Goal: Transaction & Acquisition: Purchase product/service

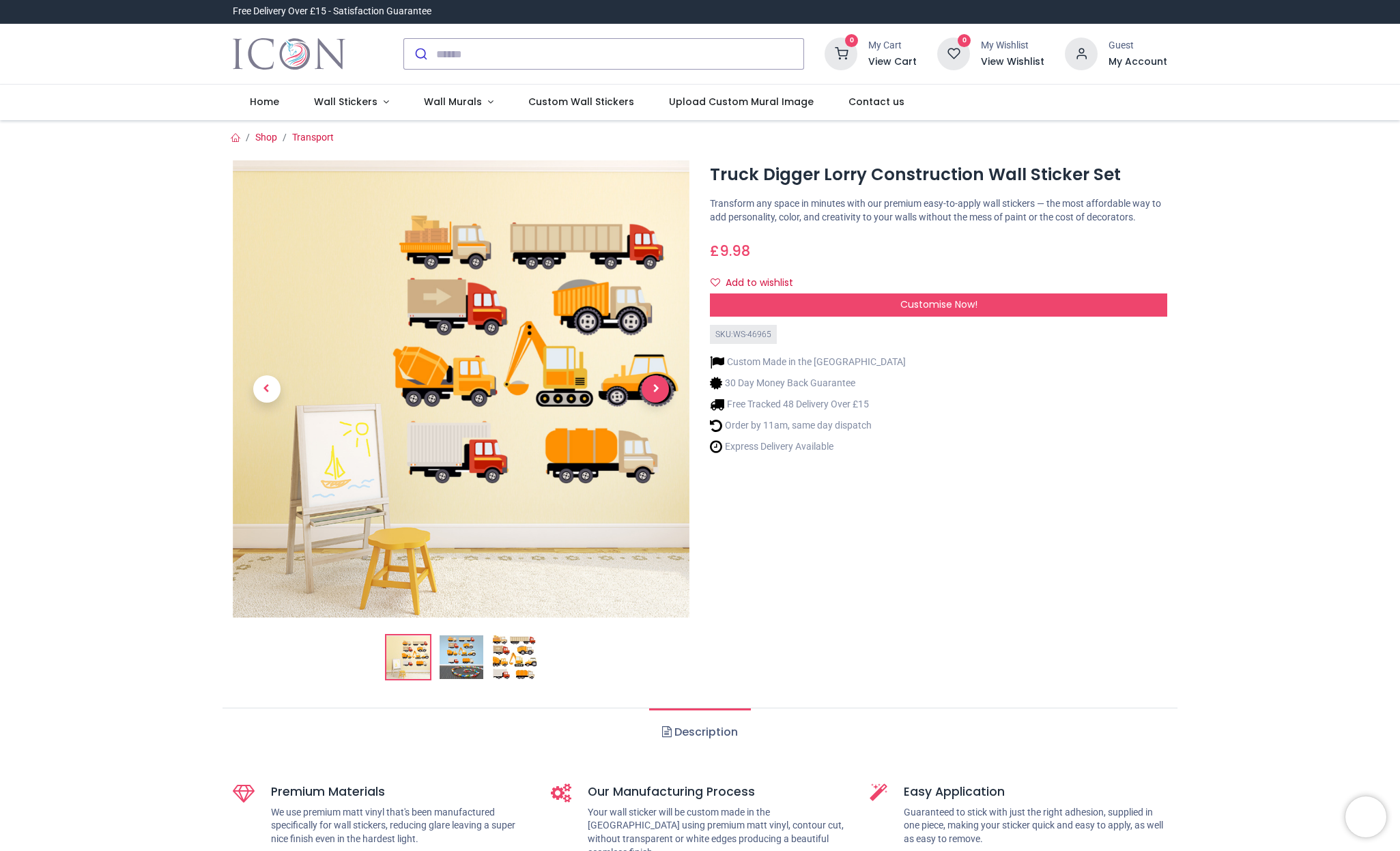
click at [651, 383] on span "Next" at bounding box center [655, 389] width 27 height 27
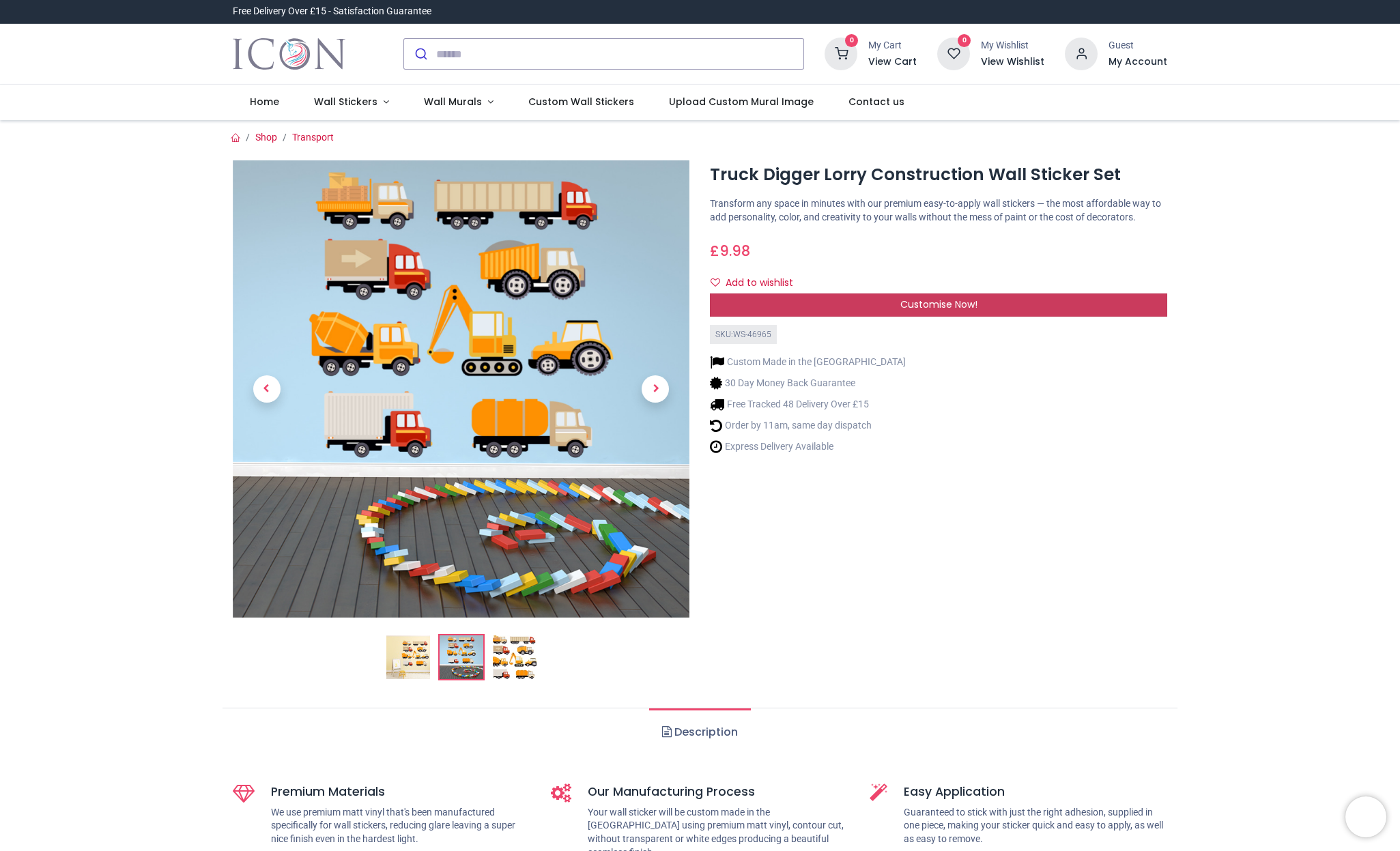
click at [926, 311] on span "Customise Now!" at bounding box center [939, 304] width 78 height 13
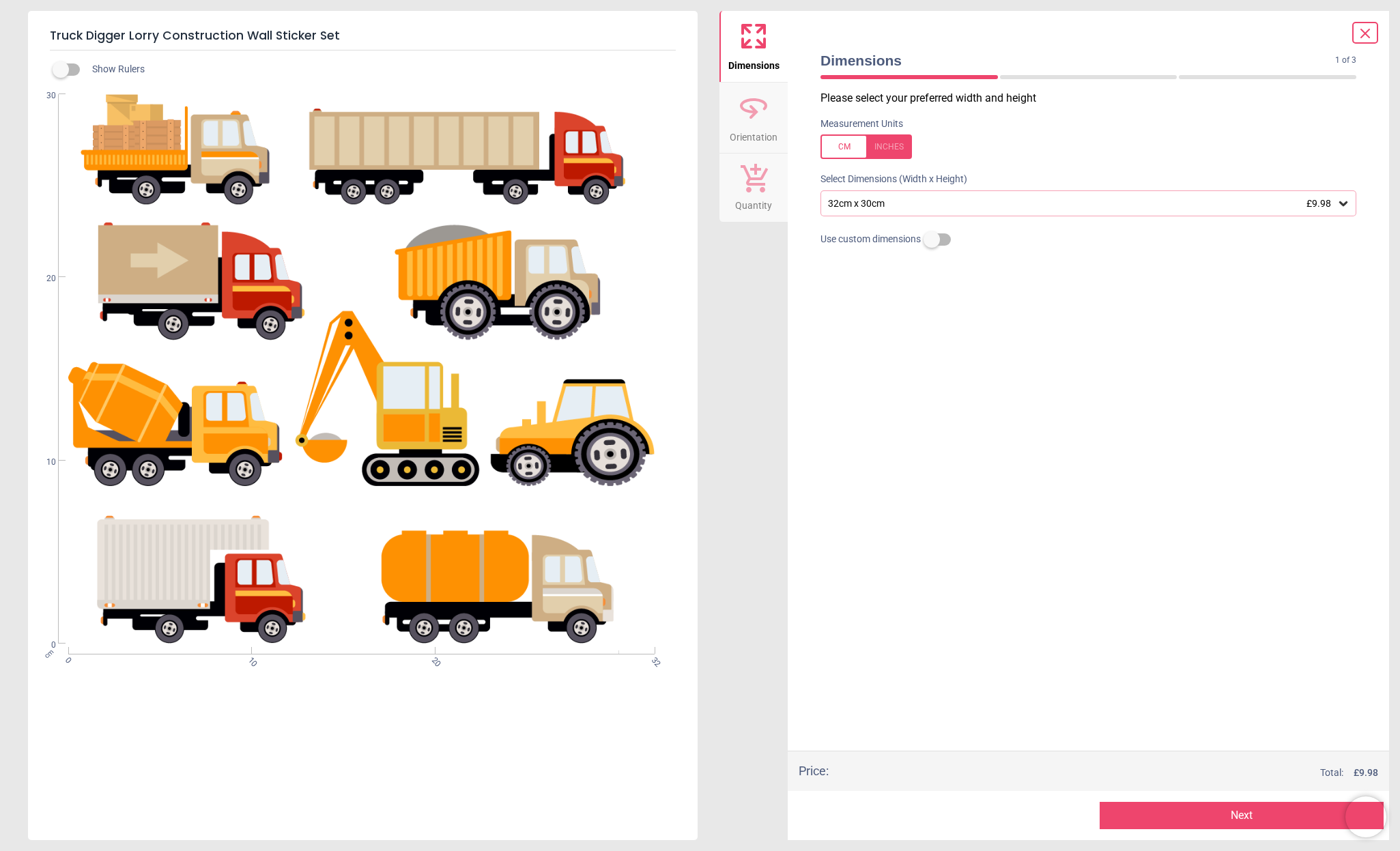
click at [1341, 202] on icon at bounding box center [1342, 203] width 9 height 5
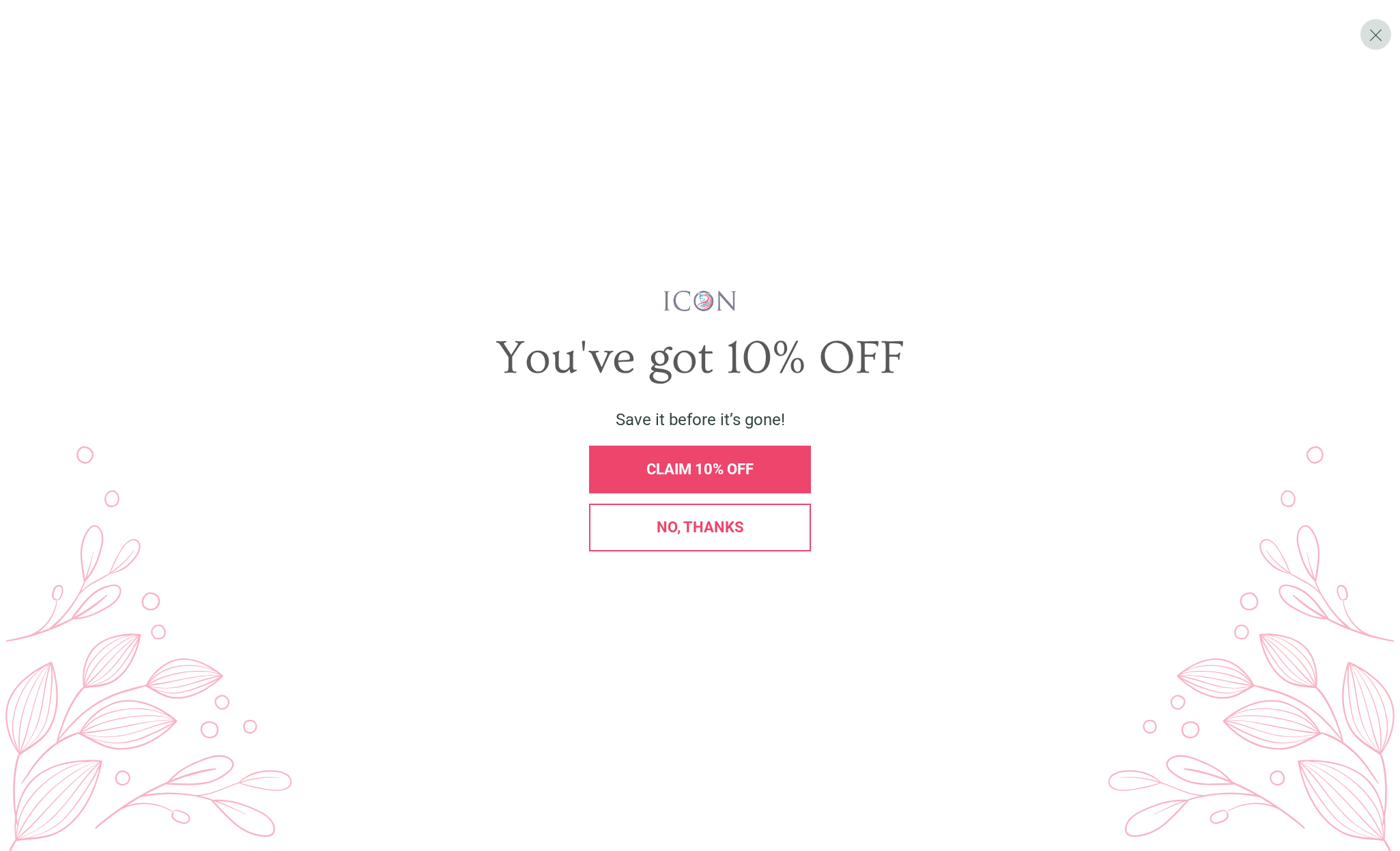
click at [697, 478] on div "CLAIM 10% OFF" at bounding box center [700, 469] width 221 height 48
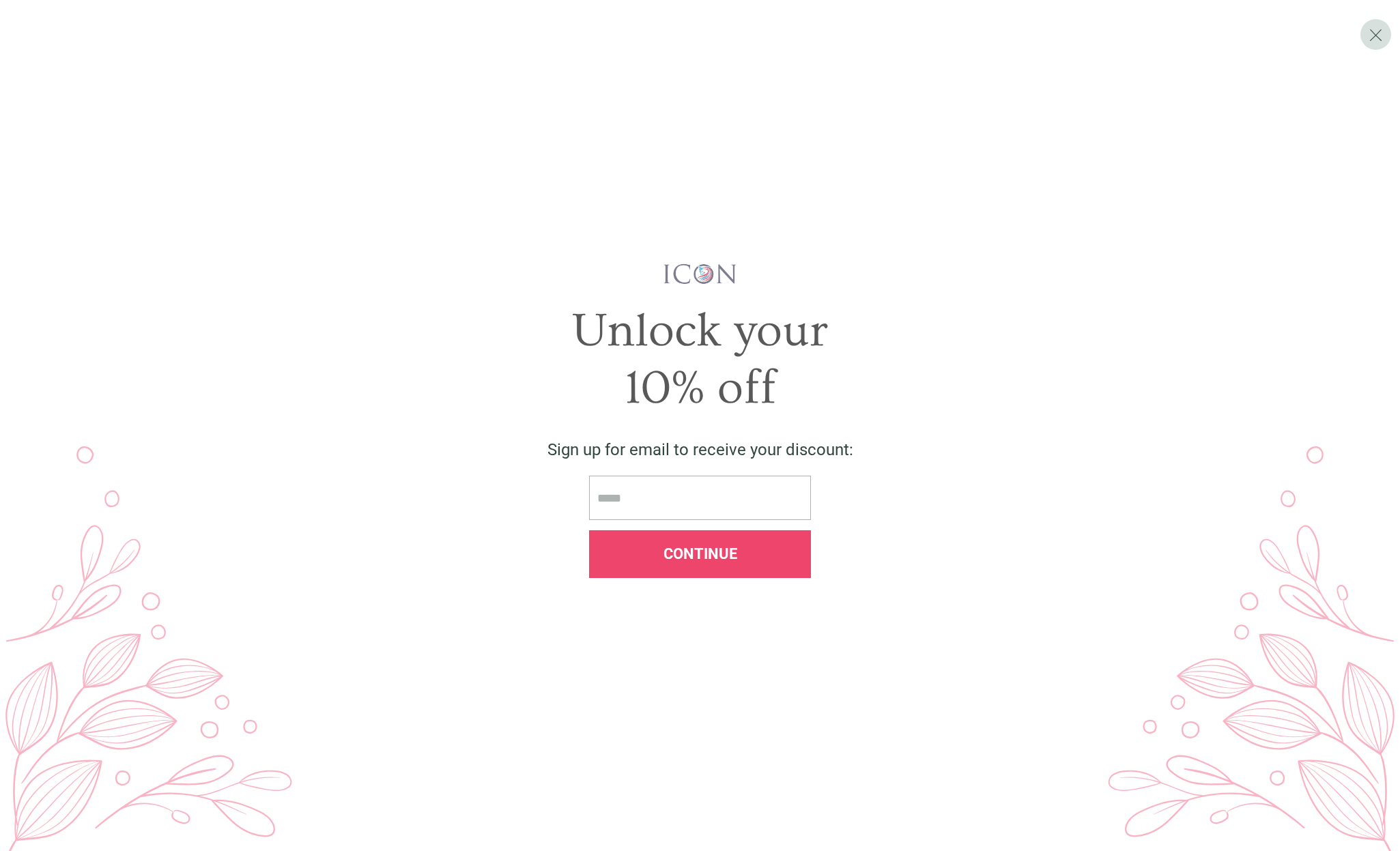
click at [657, 506] on input "email" at bounding box center [700, 497] width 221 height 44
type input "**********"
click at [726, 553] on span "Continue" at bounding box center [700, 553] width 74 height 17
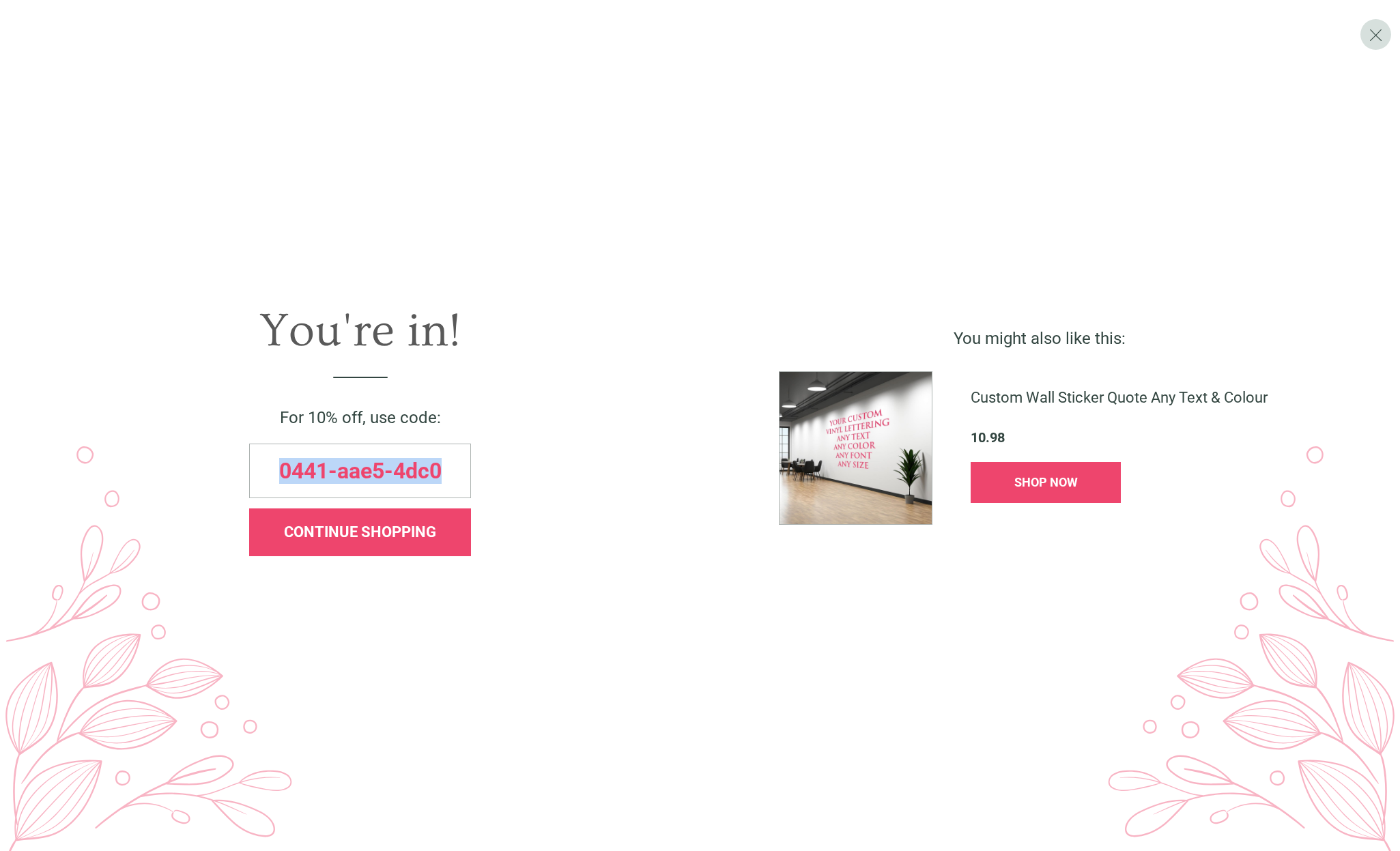
drag, startPoint x: 280, startPoint y: 464, endPoint x: 542, endPoint y: 464, distance: 262.0
click at [542, 464] on div "0441-aae5-4dc0" at bounding box center [360, 471] width 666 height 55
copy span "0441-aae5-4dc0"
click at [349, 530] on span "CONTINUE SHOPPING" at bounding box center [359, 531] width 152 height 17
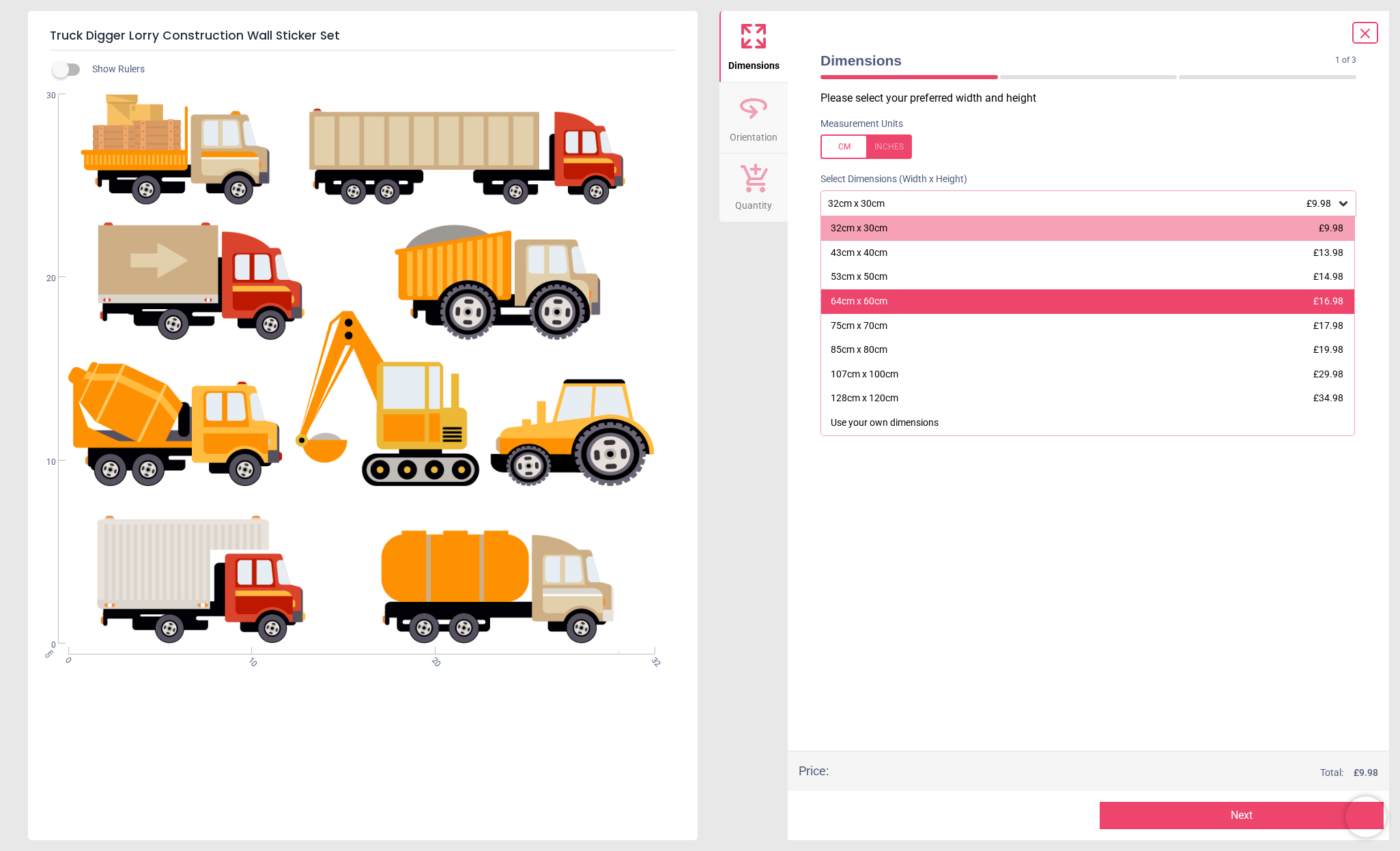
click at [873, 305] on div "64cm x 60cm" at bounding box center [859, 302] width 57 height 13
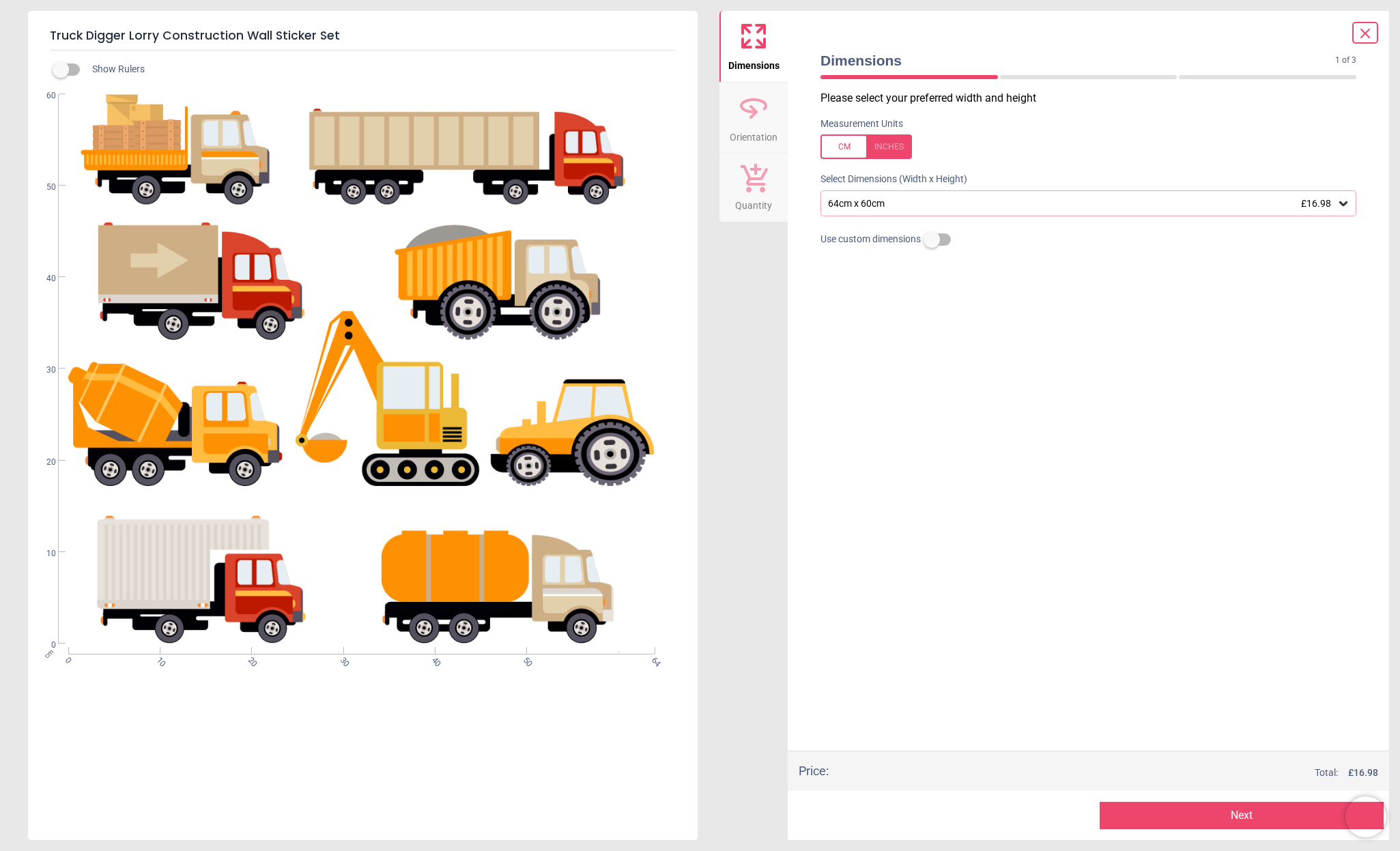
click at [1342, 204] on icon at bounding box center [1342, 203] width 9 height 5
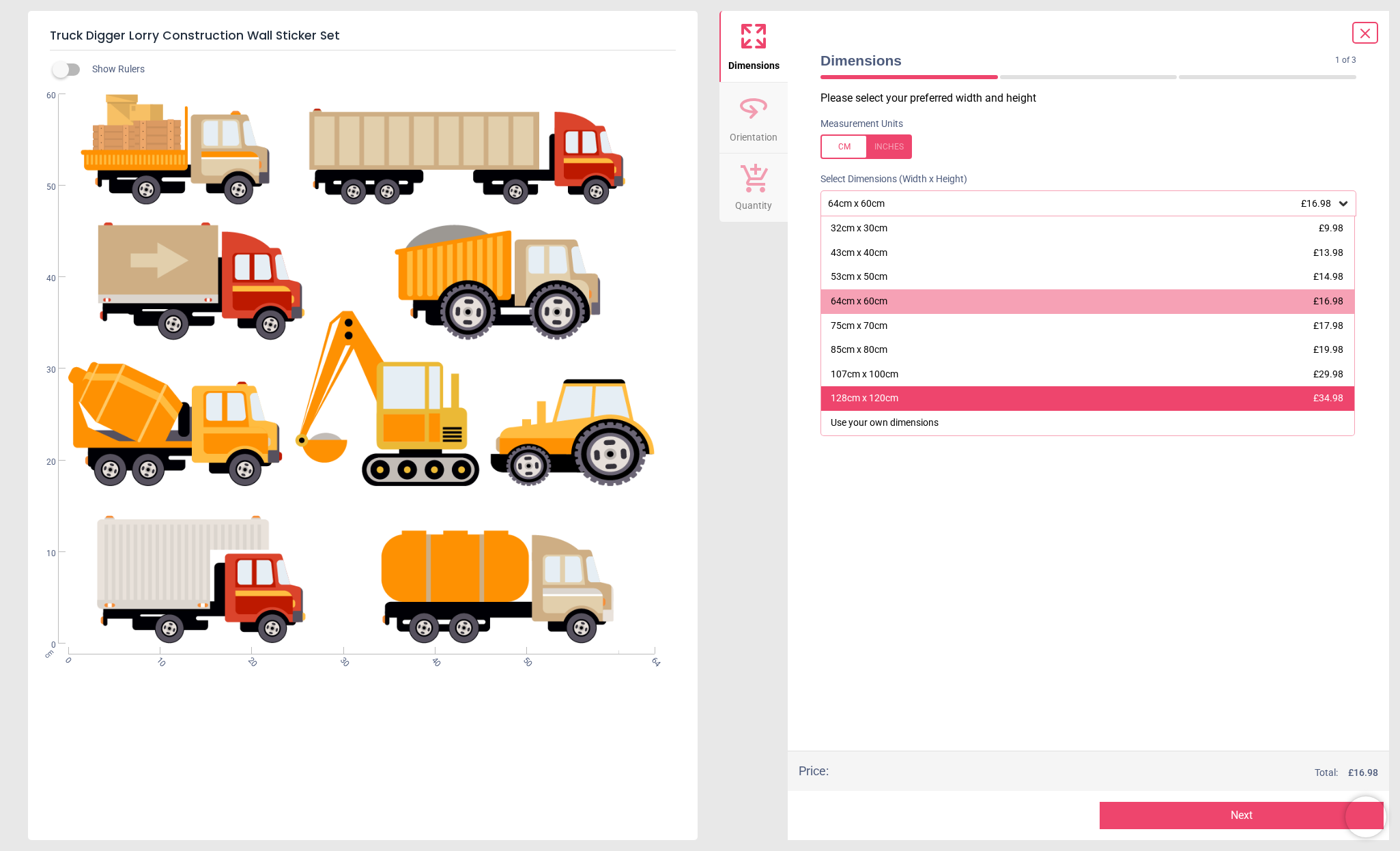
click at [1289, 400] on div "128cm x 120cm £34.98" at bounding box center [1087, 398] width 533 height 25
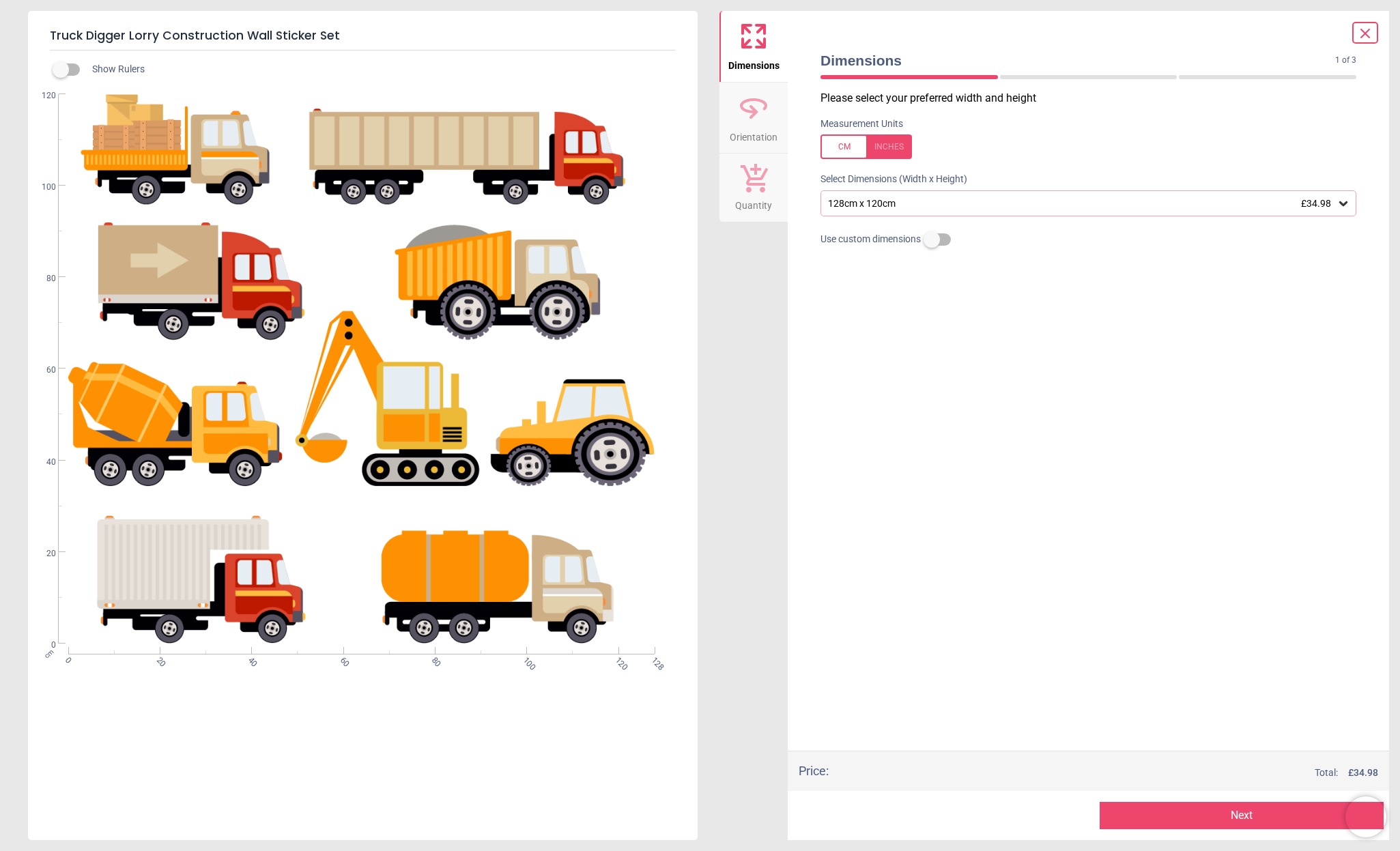
click at [1237, 818] on button "Next" at bounding box center [1241, 815] width 285 height 27
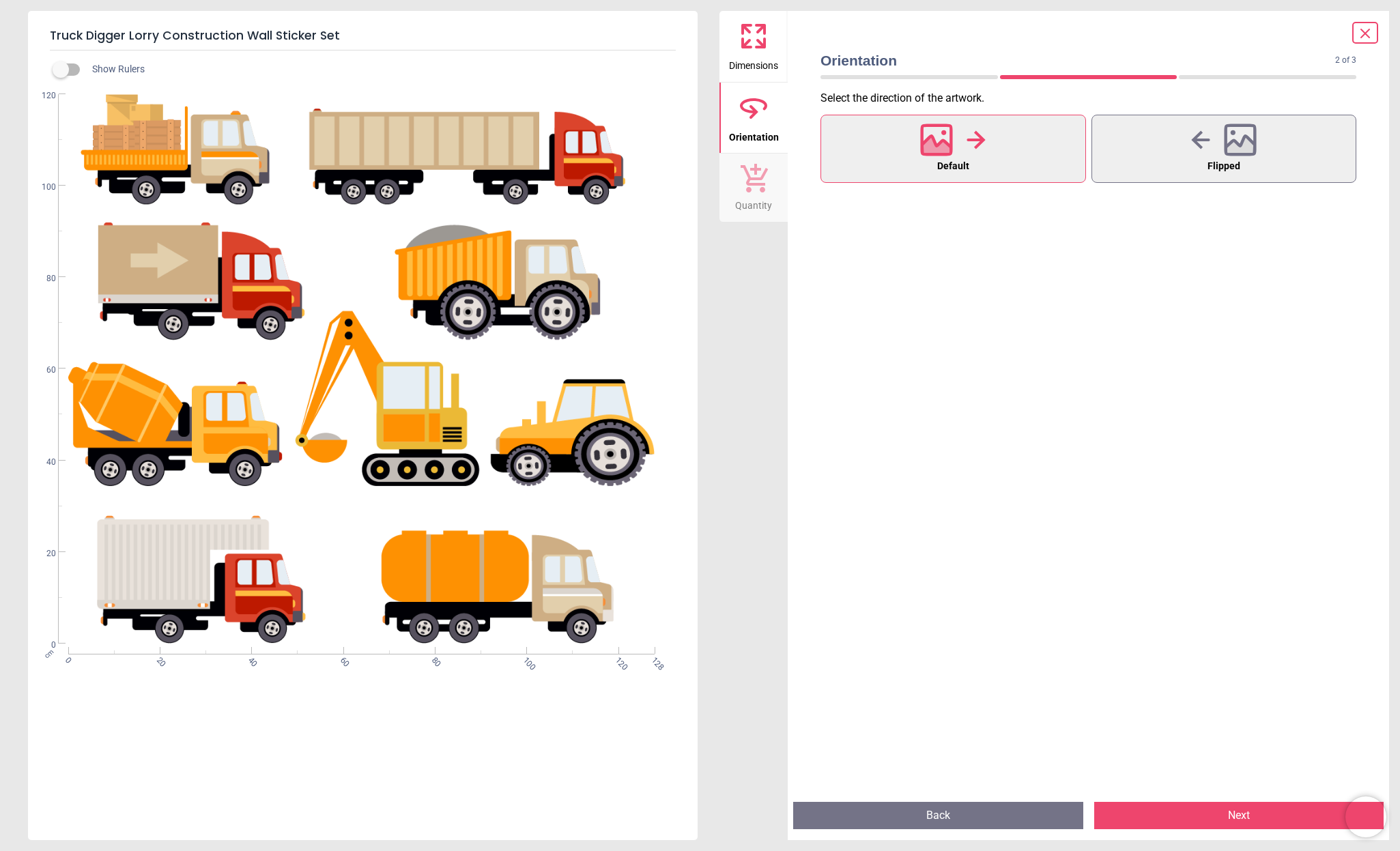
click at [1209, 810] on button "Next" at bounding box center [1238, 815] width 290 height 27
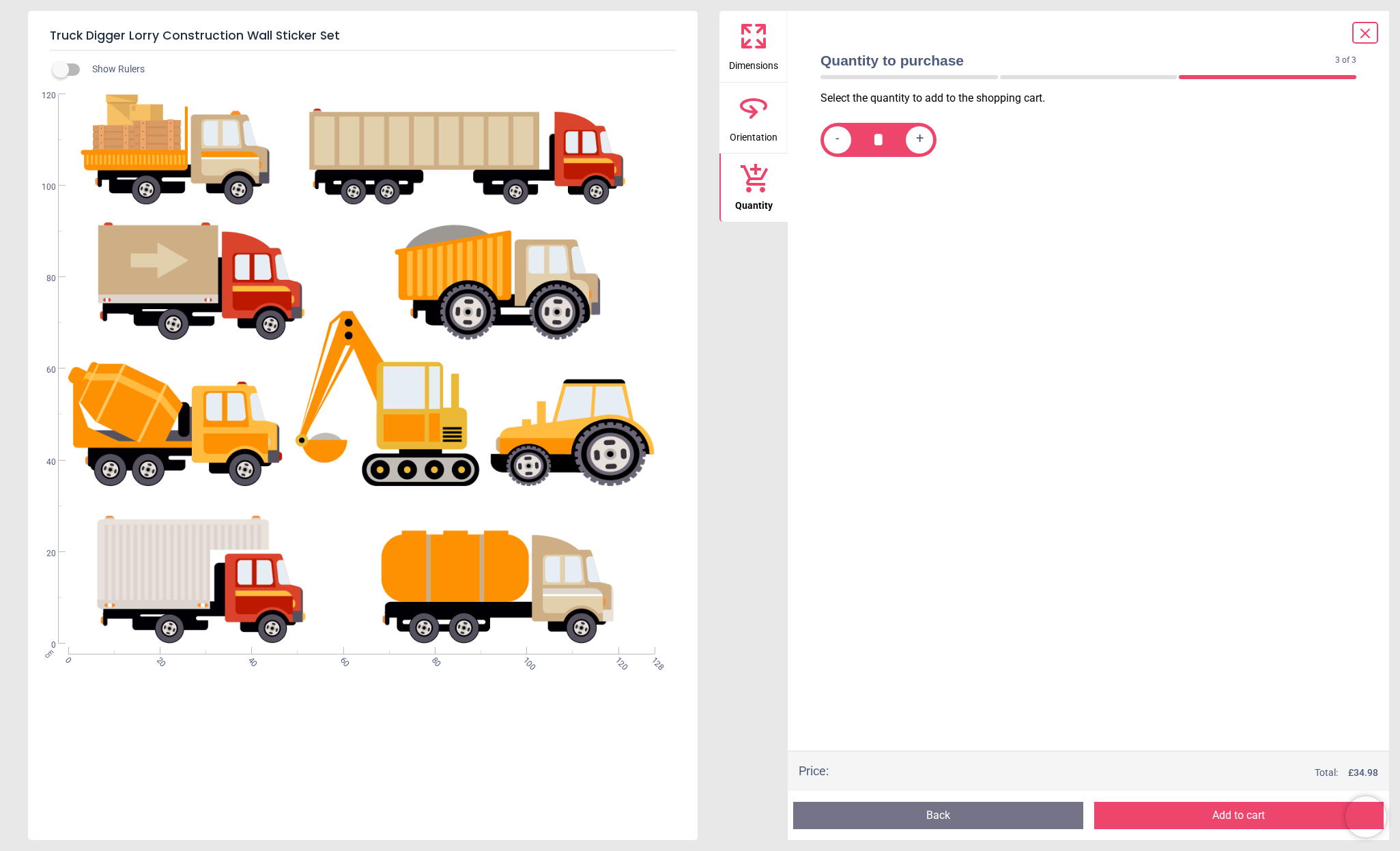
click at [1223, 813] on button "Add to cart" at bounding box center [1238, 815] width 290 height 27
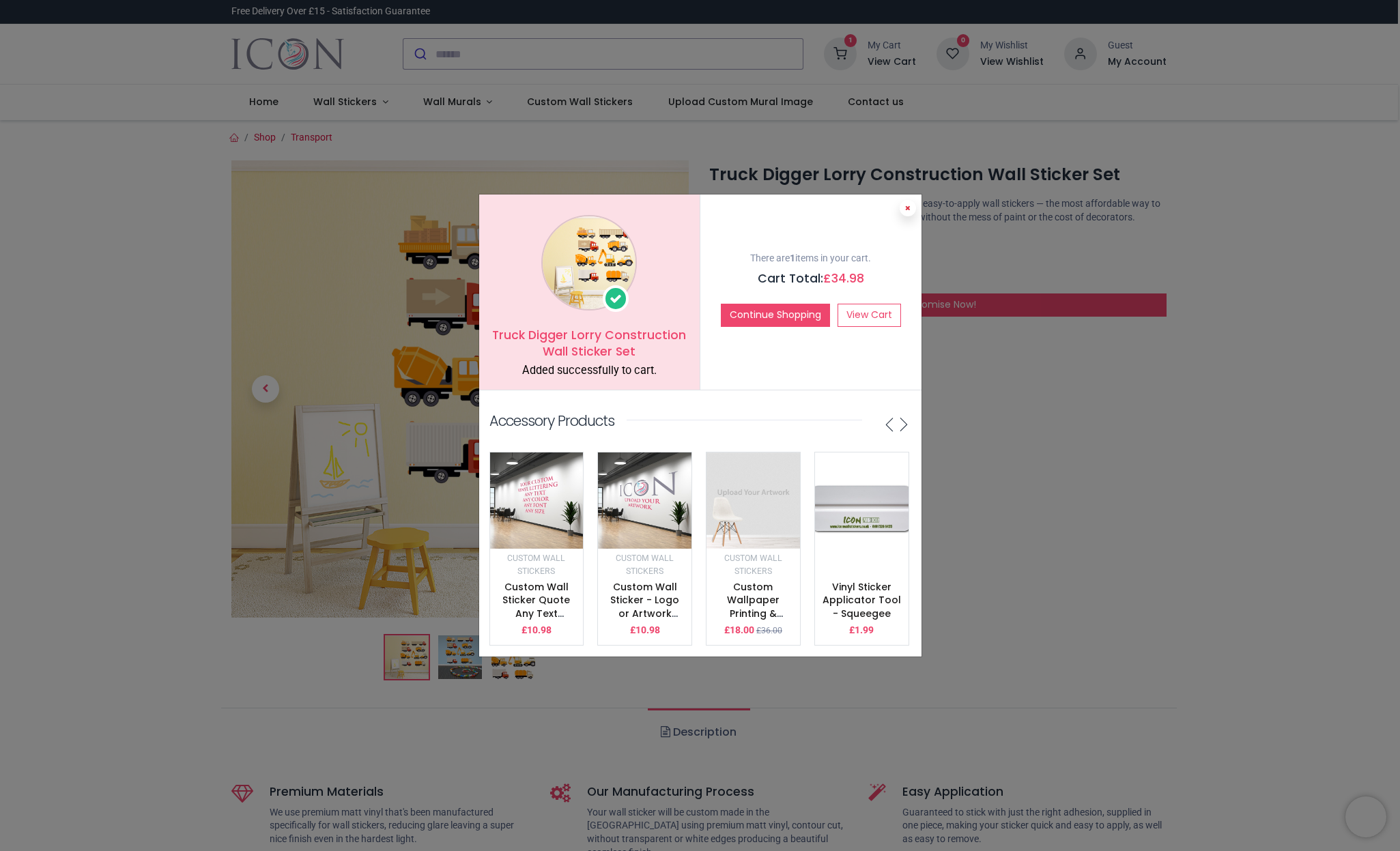
click at [909, 210] on icon at bounding box center [908, 207] width 6 height 7
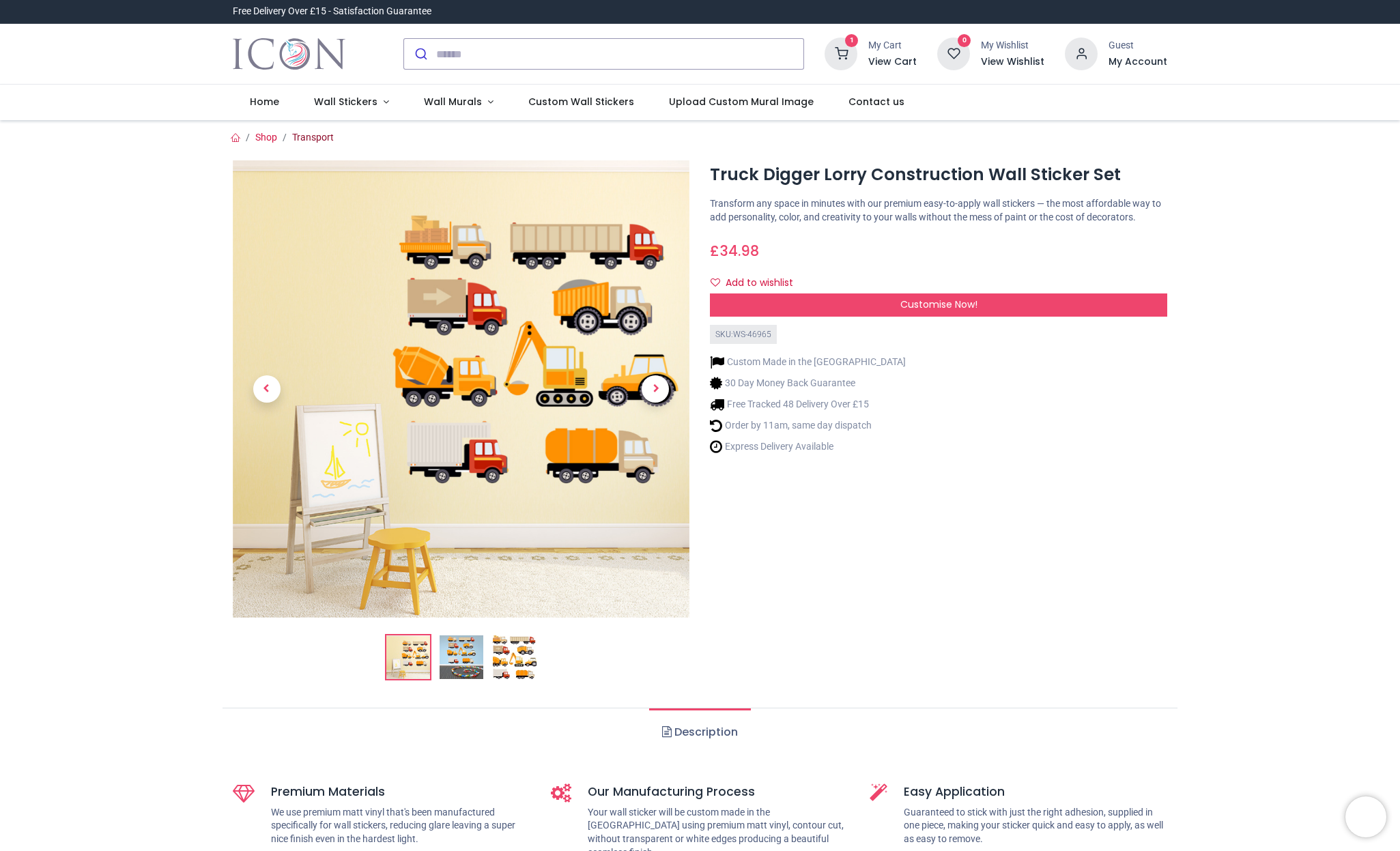
click at [318, 135] on link "Transport" at bounding box center [313, 137] width 42 height 11
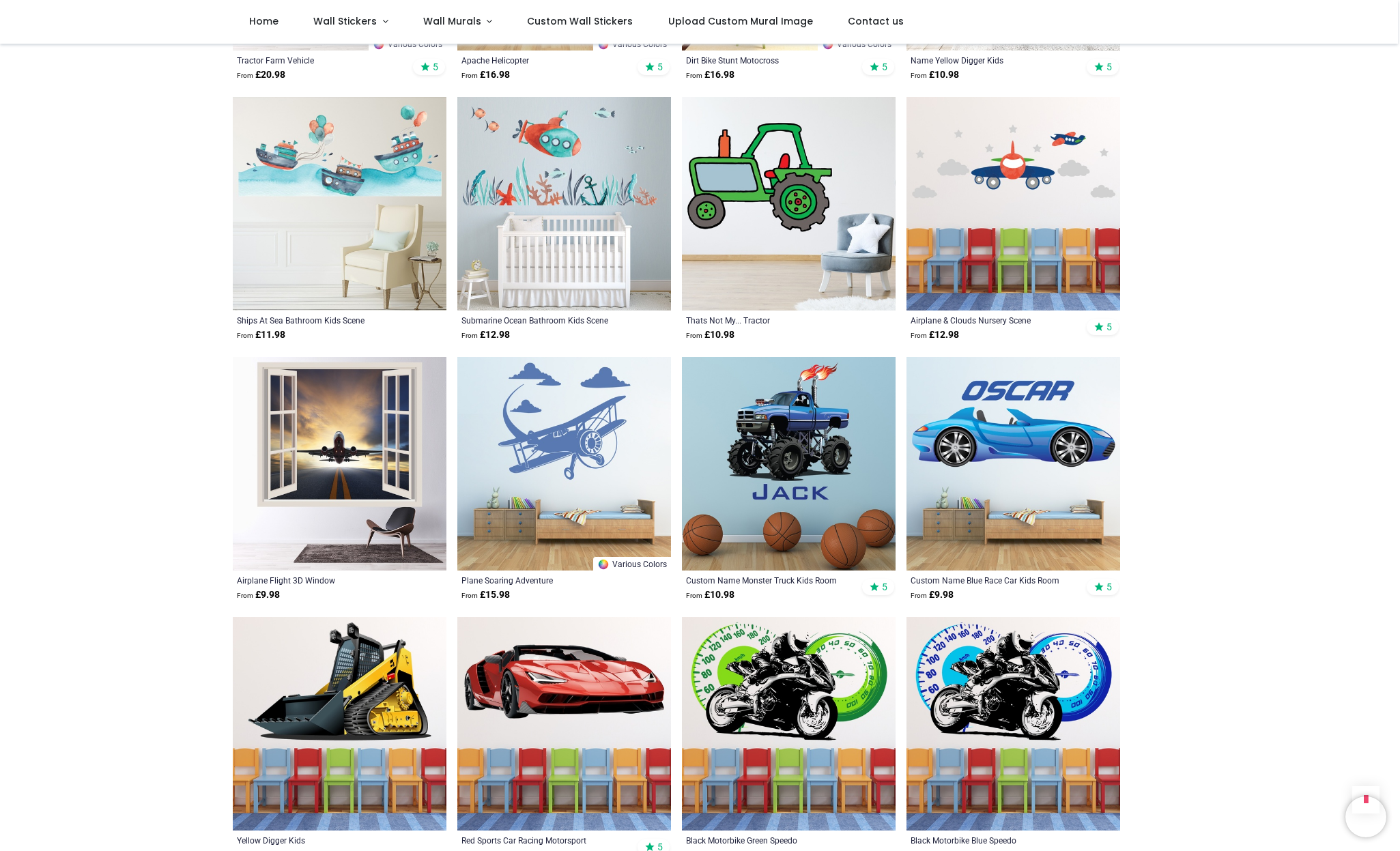
scroll to position [1517, 0]
click at [795, 483] on img at bounding box center [789, 463] width 214 height 214
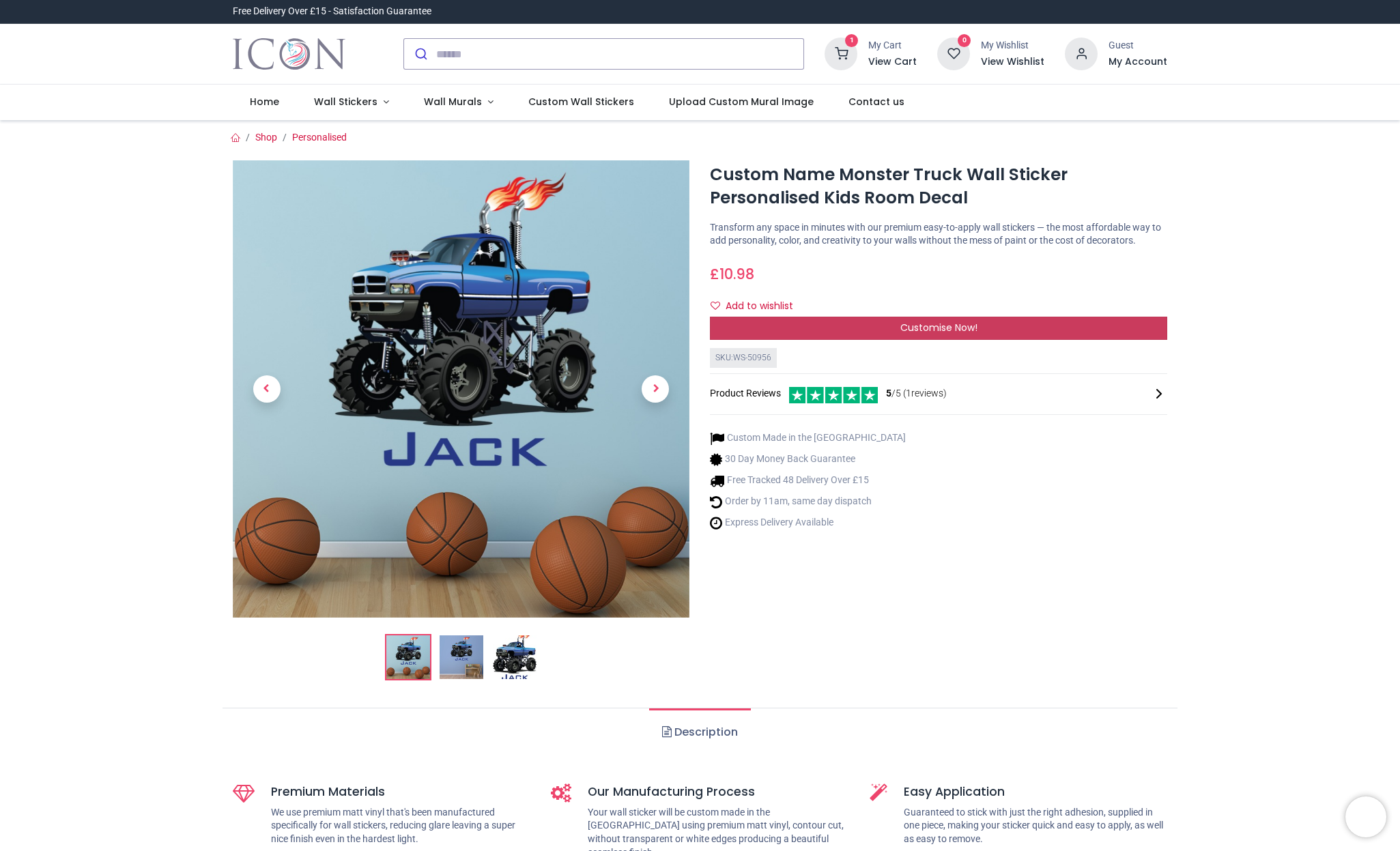
click at [847, 339] on div "Customise Now!" at bounding box center [937, 328] width 457 height 24
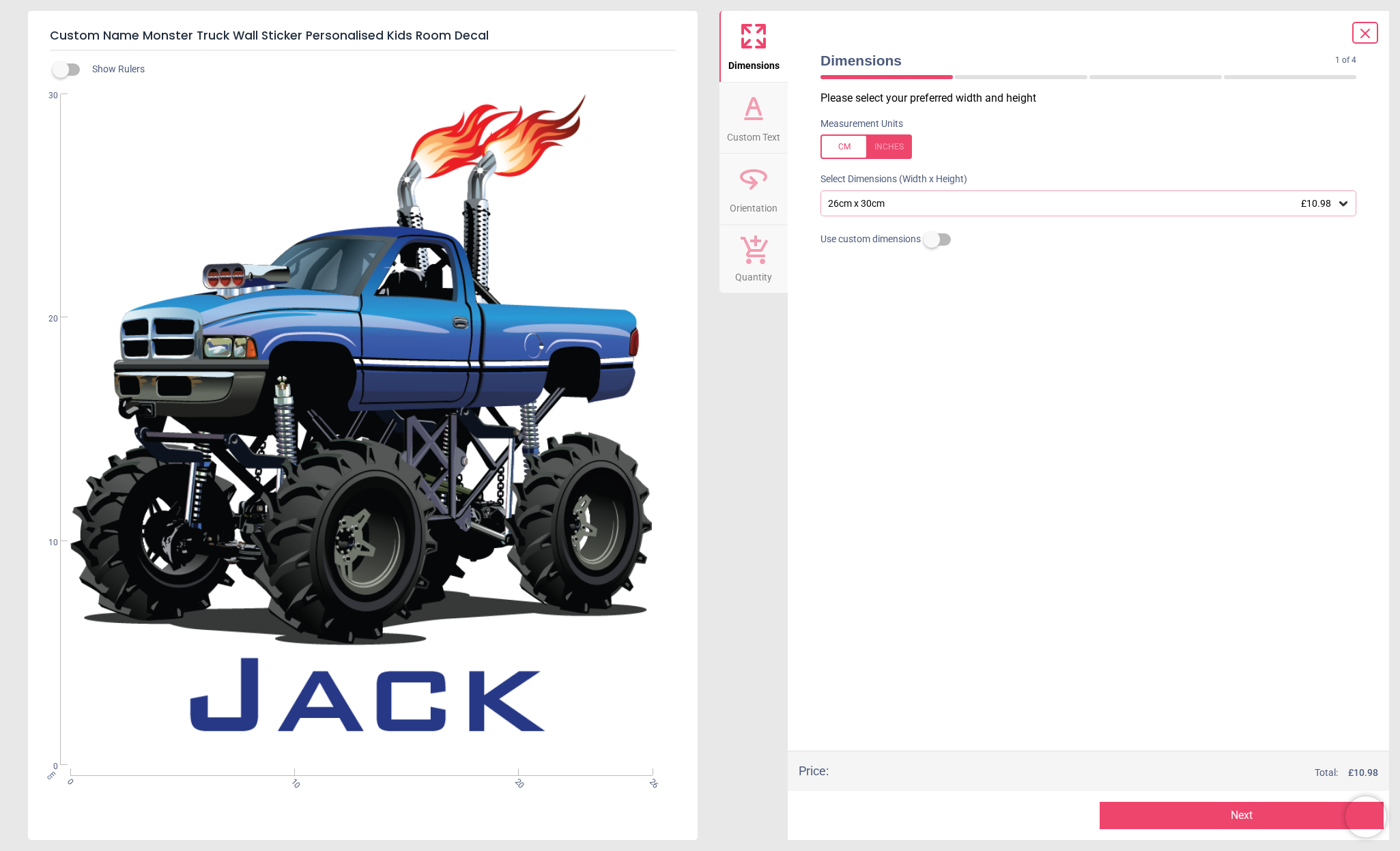
click at [1341, 202] on icon at bounding box center [1342, 203] width 9 height 5
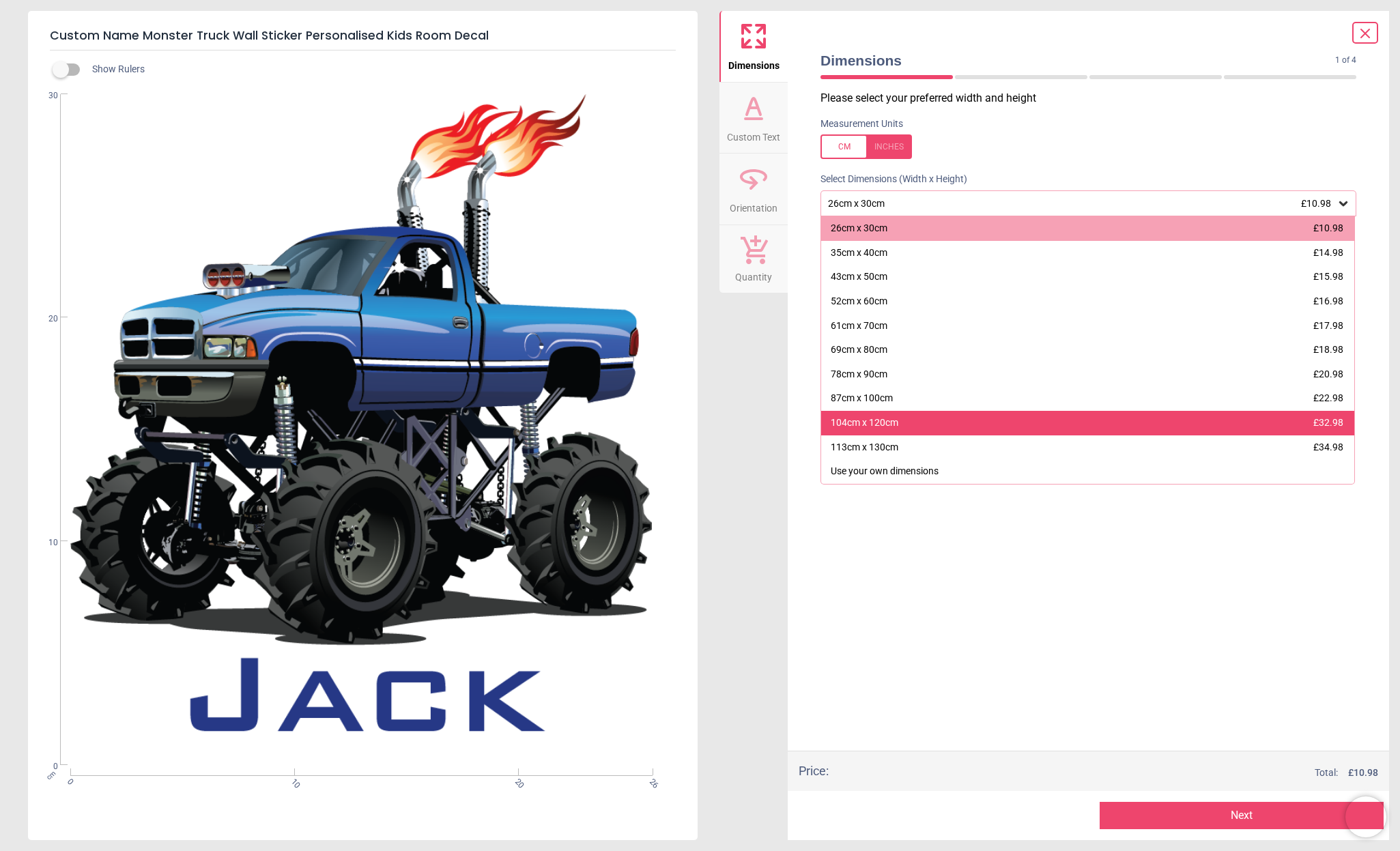
click at [1216, 424] on div "104cm x 120cm £32.98" at bounding box center [1087, 423] width 533 height 25
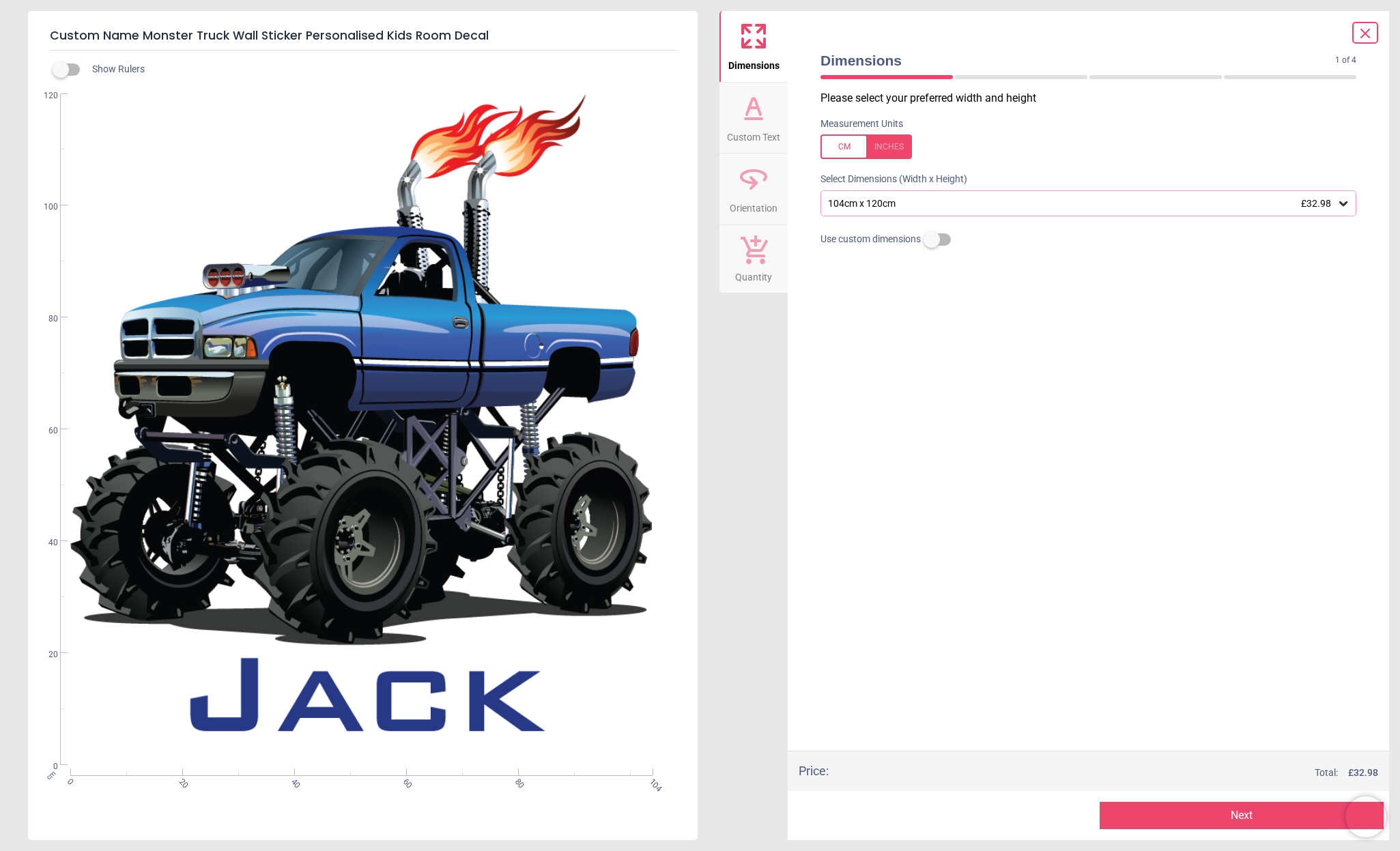
click at [326, 702] on div "cm 0 20 40 60 80 104 0 20 40 60 80 100 120" at bounding box center [361, 430] width 667 height 671
click at [1341, 202] on icon at bounding box center [1342, 203] width 9 height 5
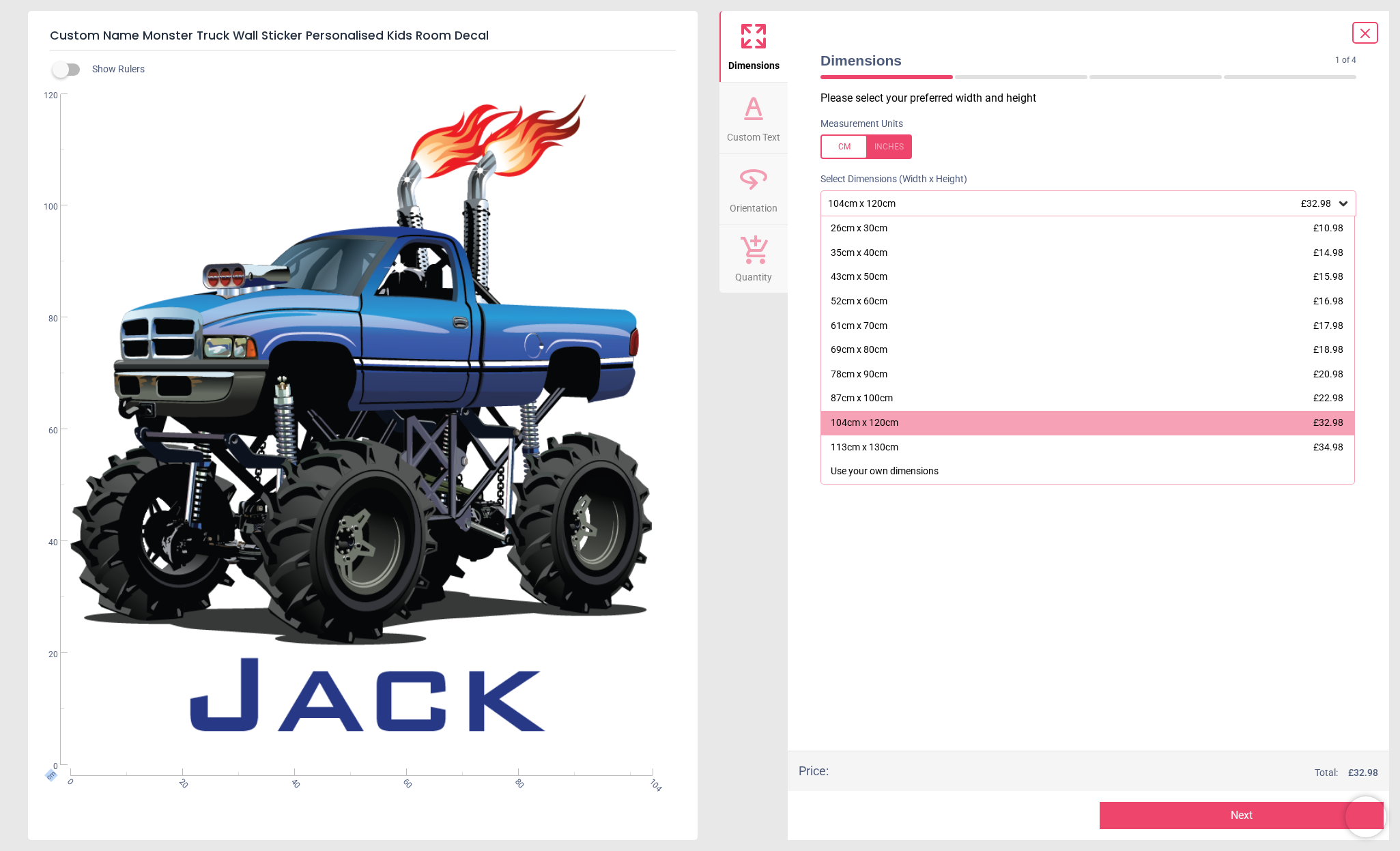
click at [1226, 814] on button "Next" at bounding box center [1241, 815] width 285 height 27
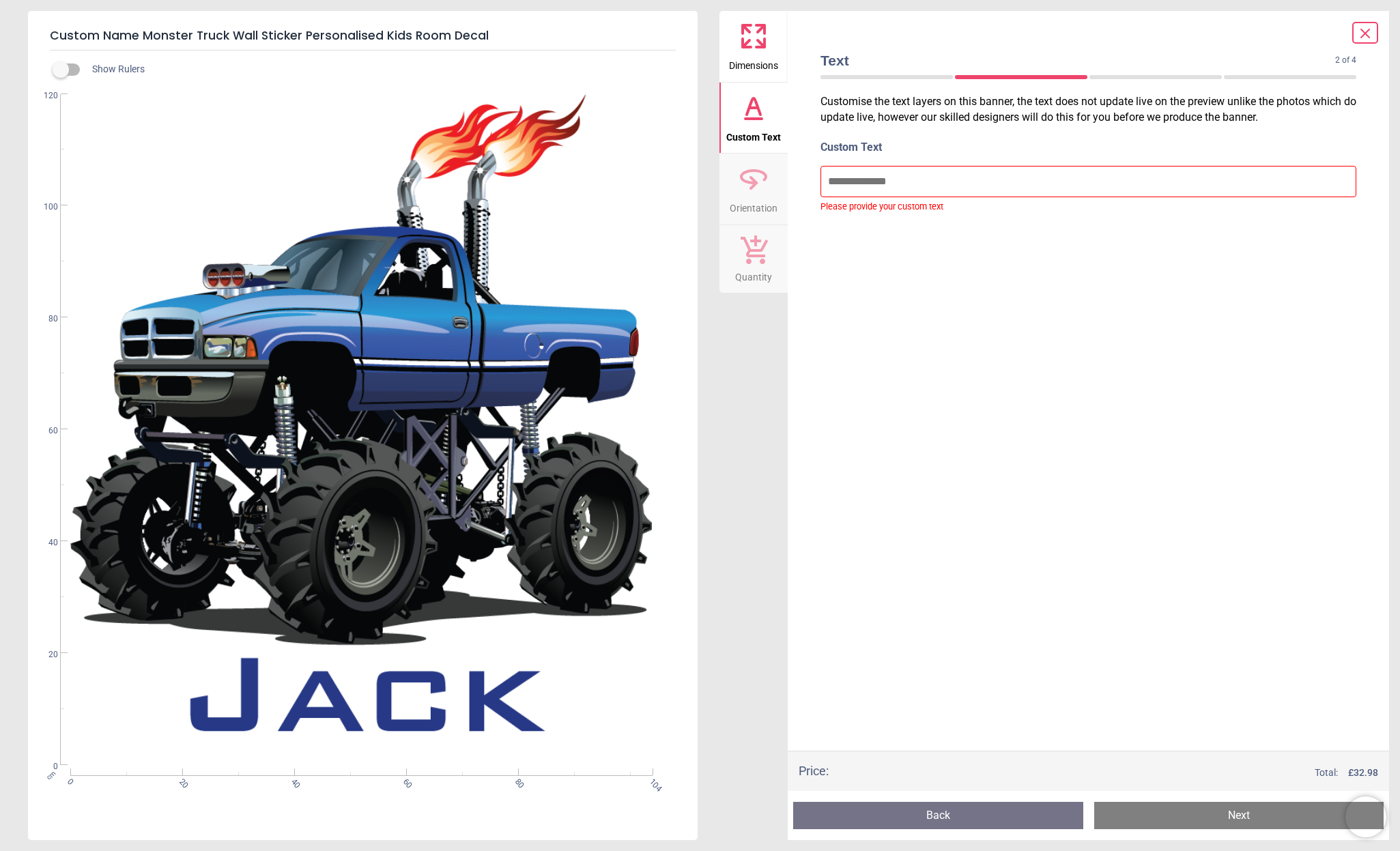
click at [887, 75] on div at bounding box center [886, 77] width 132 height 4
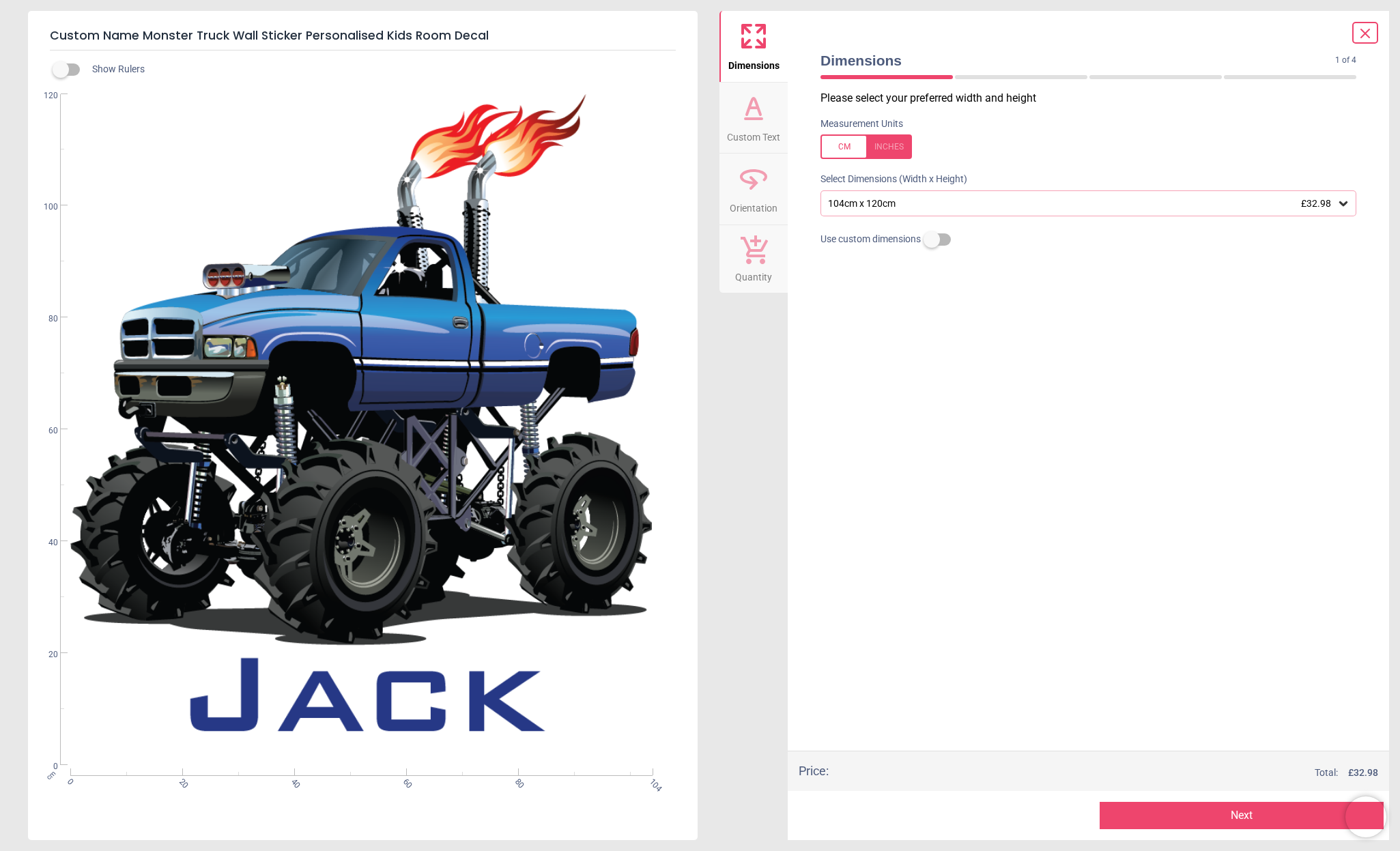
click at [1344, 202] on icon at bounding box center [1343, 203] width 13 height 13
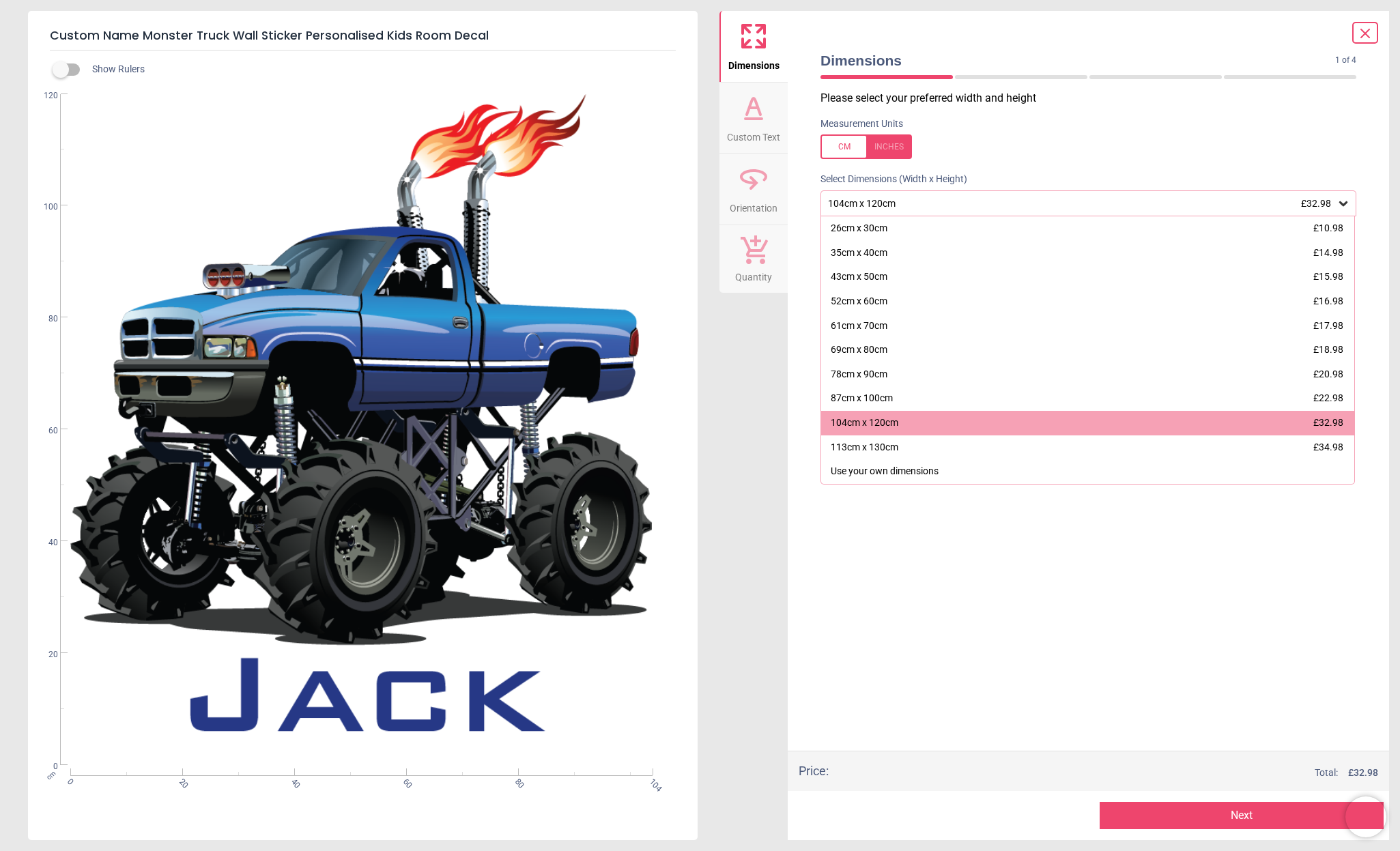
click at [1165, 636] on div "Please select your preferred width and height Measurement Units Select Dimensio…" at bounding box center [1088, 421] width 557 height 660
click at [1234, 815] on button "Next" at bounding box center [1241, 815] width 285 height 27
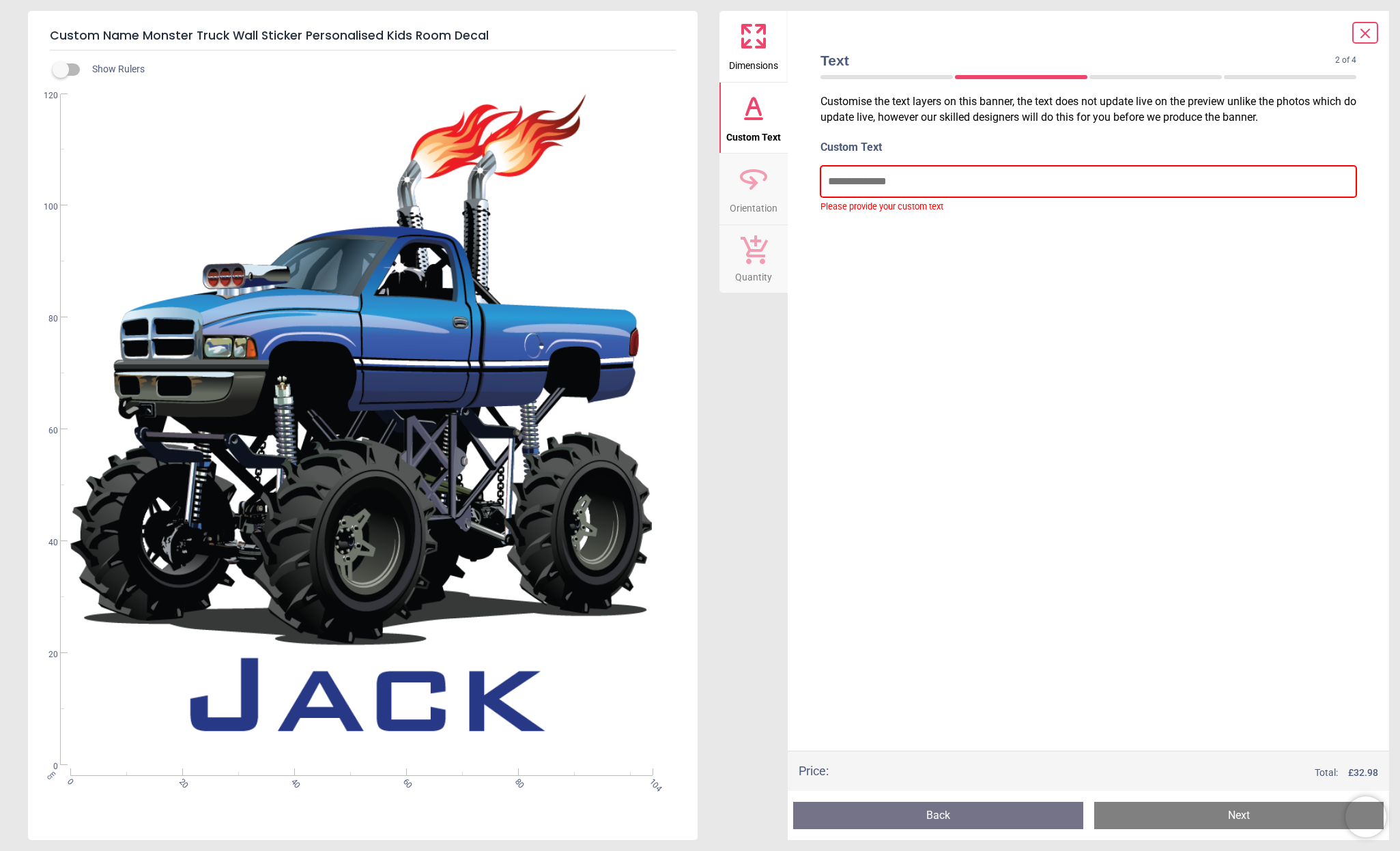
click at [884, 180] on input "text" at bounding box center [1088, 181] width 535 height 31
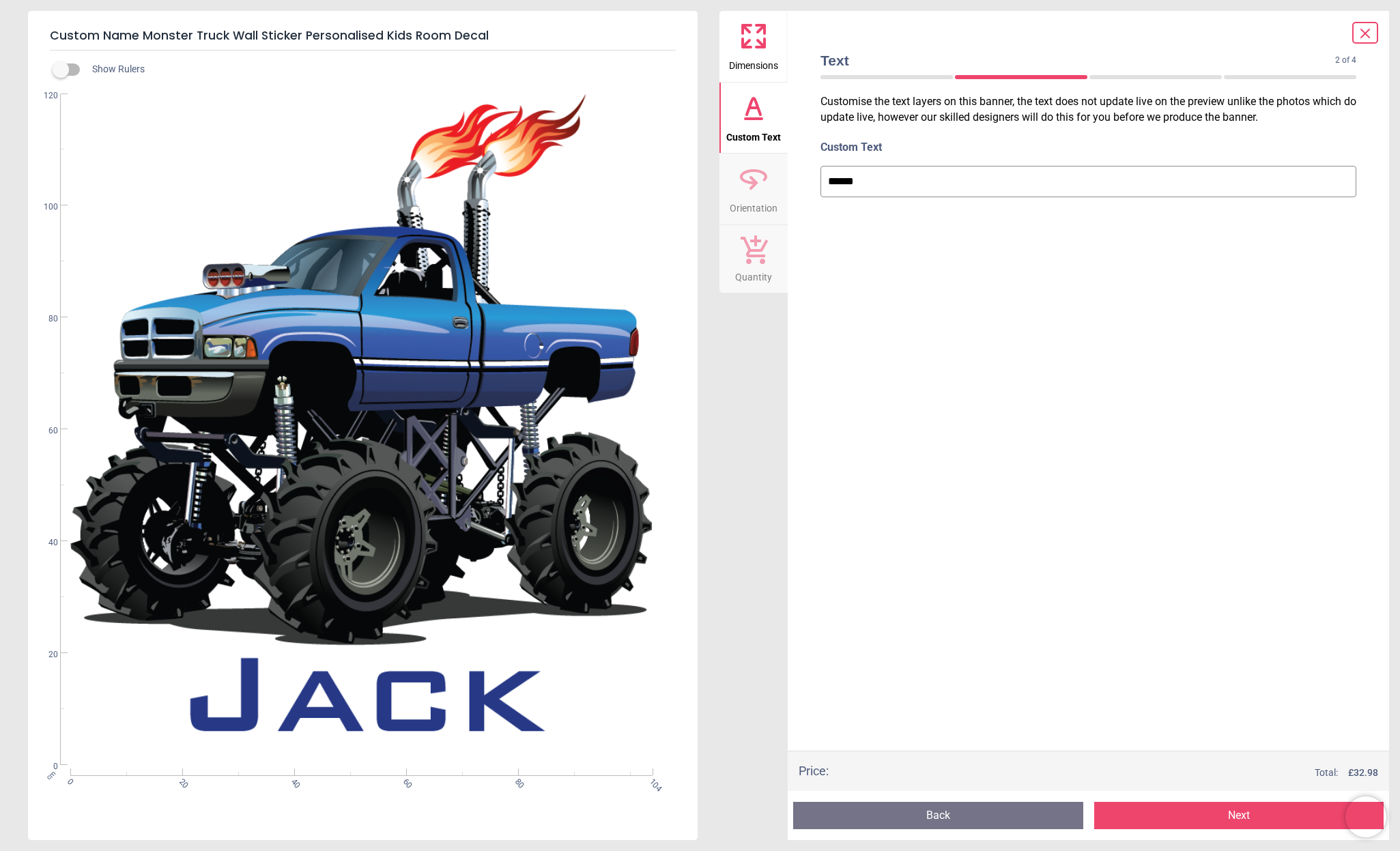
type input "******"
click at [1203, 814] on button "Next" at bounding box center [1238, 815] width 290 height 27
